Goal: Information Seeking & Learning: Learn about a topic

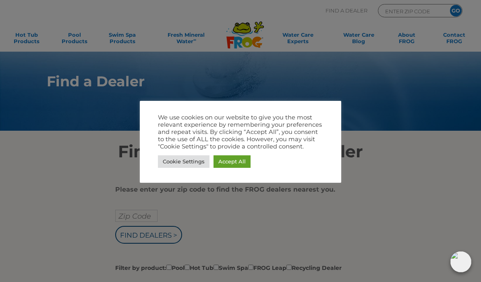
click at [229, 162] on link "Accept All" at bounding box center [232, 161] width 37 height 12
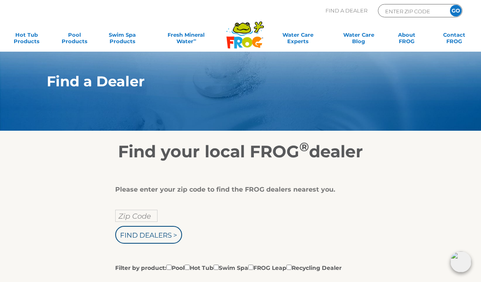
click at [126, 217] on input "Zip Code" at bounding box center [136, 216] width 42 height 12
type input "Zip Code"
click at [131, 217] on input "Zip Code" at bounding box center [136, 216] width 42 height 12
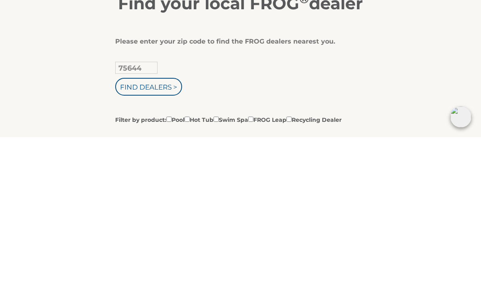
type input "75644"
click at [155, 222] on input "Find Dealers >" at bounding box center [148, 231] width 67 height 18
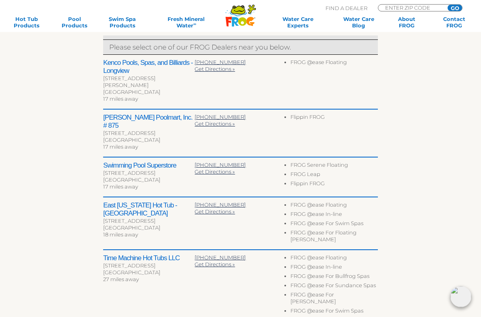
scroll to position [281, 0]
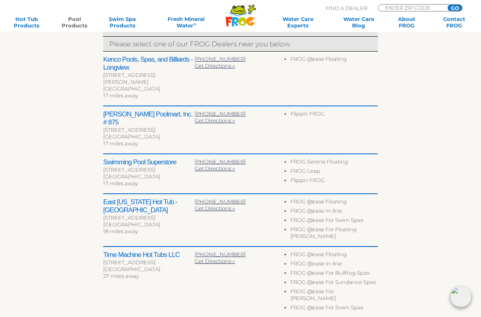
click at [74, 19] on link "Pool Products" at bounding box center [74, 22] width 37 height 13
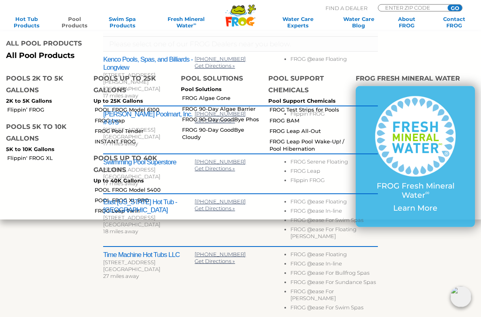
scroll to position [282, 0]
click at [113, 85] on div "Longview, TX 75604" at bounding box center [148, 88] width 91 height 7
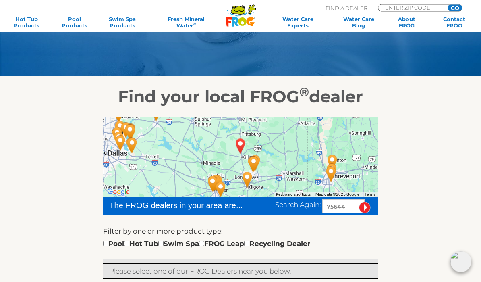
scroll to position [0, 0]
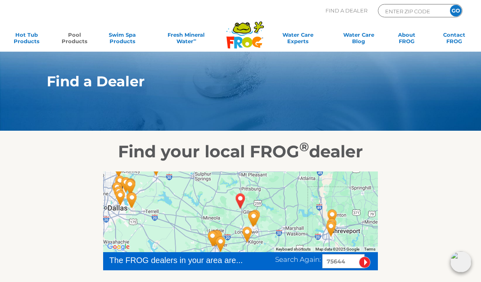
click at [71, 38] on link "Pool Products" at bounding box center [74, 39] width 37 height 16
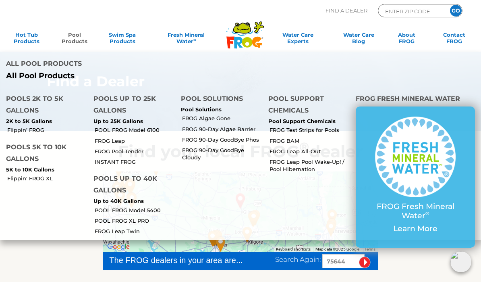
click at [113, 102] on h4 "Pools up to 25K Gallons" at bounding box center [131, 105] width 75 height 25
click at [107, 104] on h4 "Pools up to 25K Gallons" at bounding box center [131, 105] width 75 height 25
click at [115, 148] on link "FROG Pool Tender" at bounding box center [135, 151] width 80 height 7
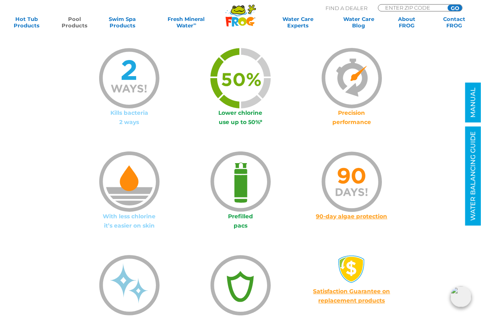
scroll to position [499, 0]
click at [69, 24] on link "Pool Products" at bounding box center [74, 22] width 37 height 13
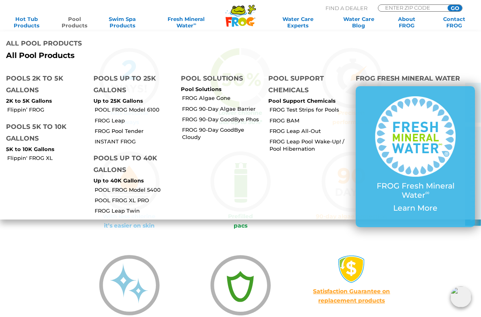
click at [149, 112] on link "POOL FROG Model 6100" at bounding box center [135, 109] width 80 height 7
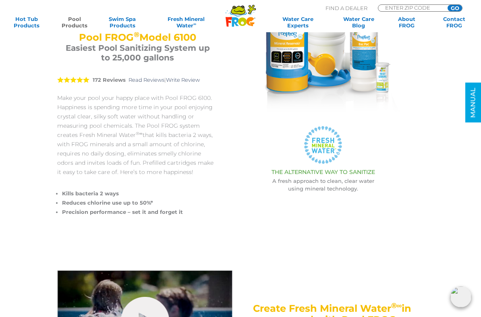
scroll to position [137, 0]
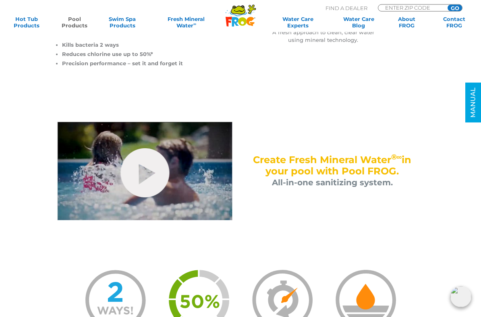
click at [151, 179] on link "hide-me" at bounding box center [145, 173] width 49 height 49
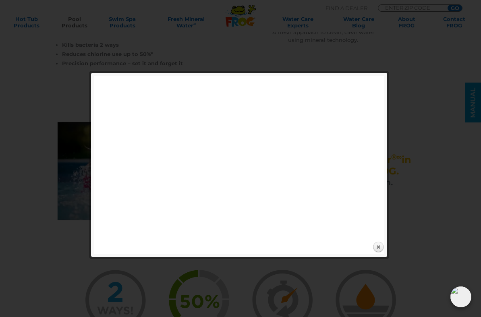
click at [378, 248] on link "Close" at bounding box center [378, 247] width 12 height 12
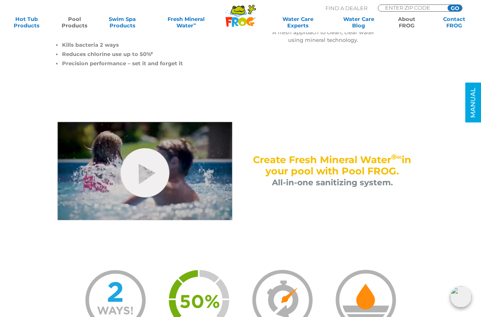
click at [407, 19] on link "About FROG" at bounding box center [406, 22] width 37 height 13
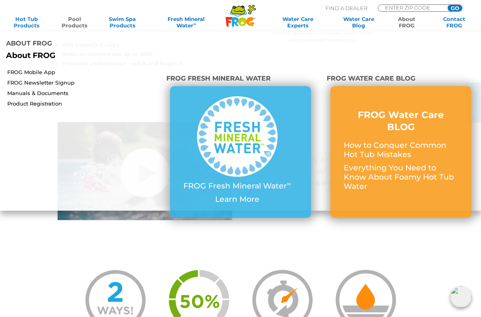
click at [237, 136] on img at bounding box center [237, 136] width 81 height 81
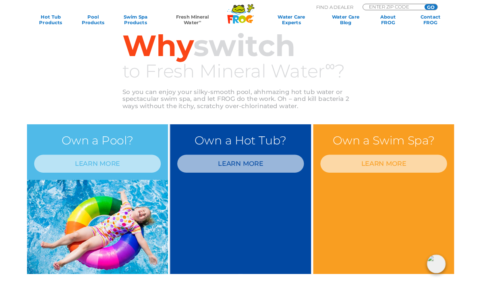
scroll to position [252, 0]
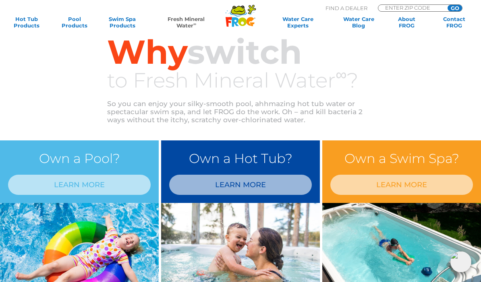
click at [71, 185] on link "LEARN MORE" at bounding box center [79, 185] width 143 height 20
